Goal: Obtain resource: Obtain resource

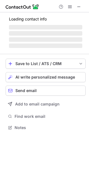
scroll to position [140, 89]
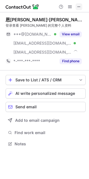
click at [80, 7] on span at bounding box center [79, 6] width 4 height 4
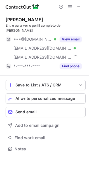
scroll to position [140, 89]
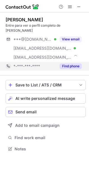
click at [67, 63] on button "Find phone" at bounding box center [71, 66] width 22 height 6
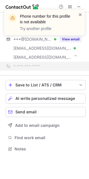
click at [79, 16] on span at bounding box center [80, 15] width 4 height 6
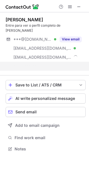
scroll to position [131, 89]
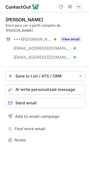
click at [78, 8] on span at bounding box center [79, 6] width 4 height 4
